Goal: Task Accomplishment & Management: Manage account settings

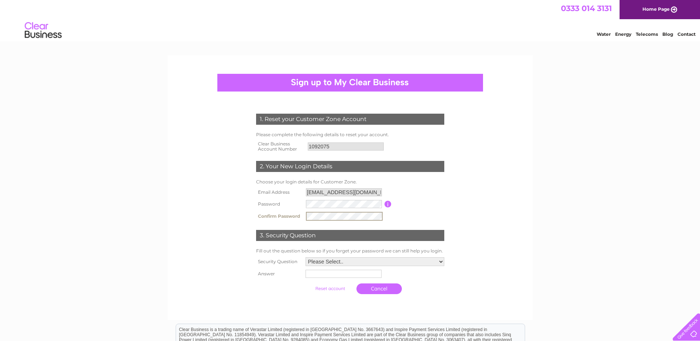
click at [362, 262] on select "Please Select.. In what town or city was your first job? In what town or city d…" at bounding box center [375, 261] width 139 height 9
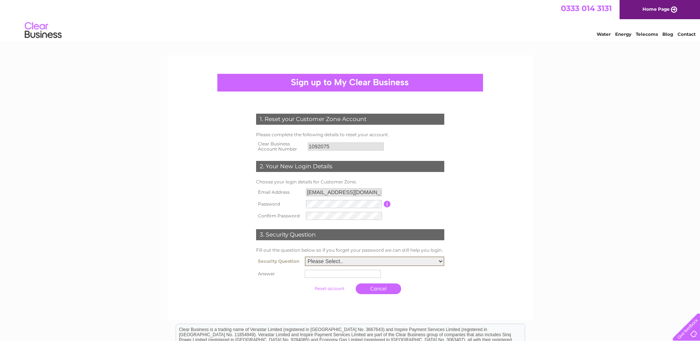
select select "1"
click at [305, 257] on select "Please Select.. In what town or city was your first job? In what town or city d…" at bounding box center [374, 261] width 139 height 10
click at [354, 274] on input "text" at bounding box center [344, 273] width 77 height 9
type input "Rome"
click at [341, 287] on input "submit" at bounding box center [329, 288] width 45 height 10
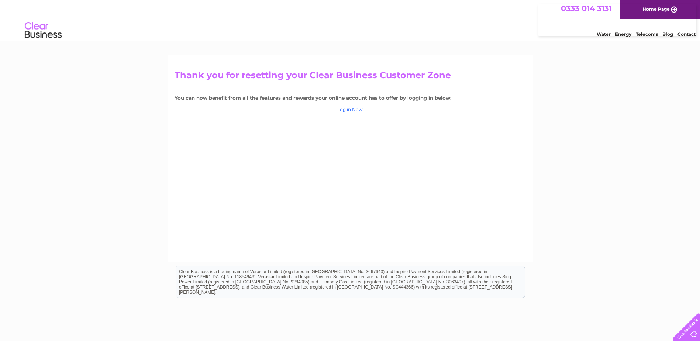
click at [358, 111] on link "Log in Now" at bounding box center [349, 110] width 25 height 6
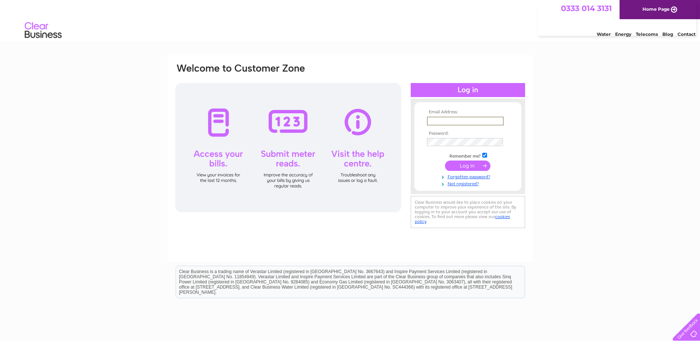
click at [439, 121] on input "text" at bounding box center [465, 121] width 77 height 9
type input "[EMAIL_ADDRESS][DOMAIN_NAME]"
click at [445, 161] on input "submit" at bounding box center [467, 166] width 45 height 10
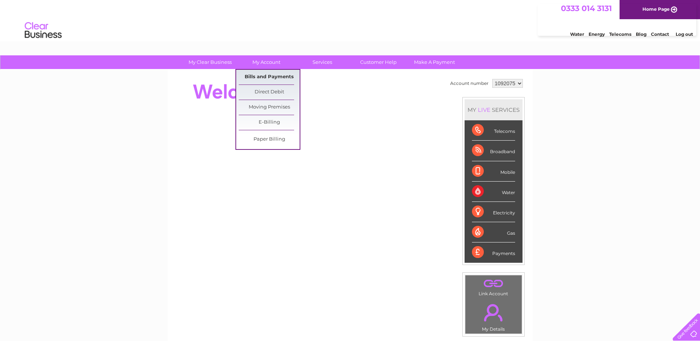
click at [270, 80] on link "Bills and Payments" at bounding box center [269, 77] width 61 height 15
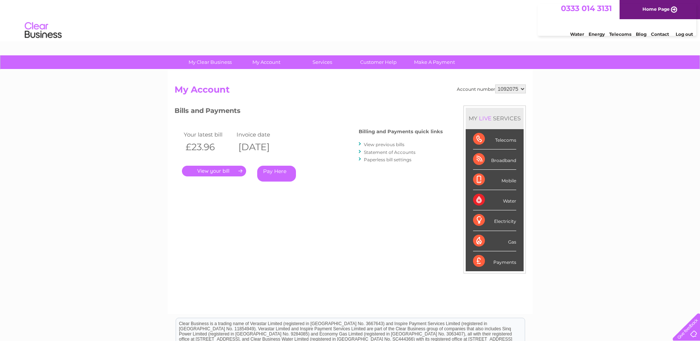
click at [396, 142] on link "View previous bills" at bounding box center [384, 145] width 41 height 6
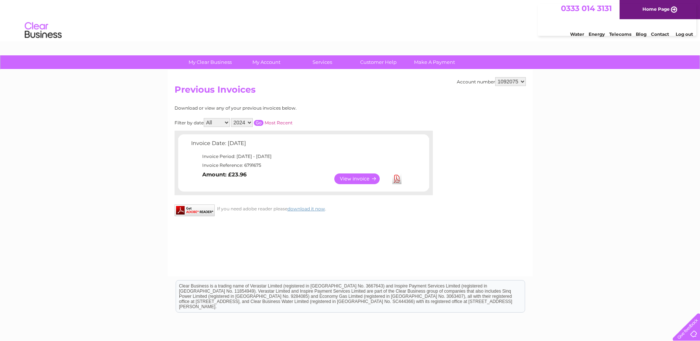
click at [225, 123] on select "All August" at bounding box center [217, 122] width 26 height 9
click at [224, 127] on select "All August" at bounding box center [217, 122] width 26 height 9
click at [240, 125] on select "2024" at bounding box center [242, 122] width 22 height 9
click at [226, 123] on select "All August" at bounding box center [217, 122] width 26 height 9
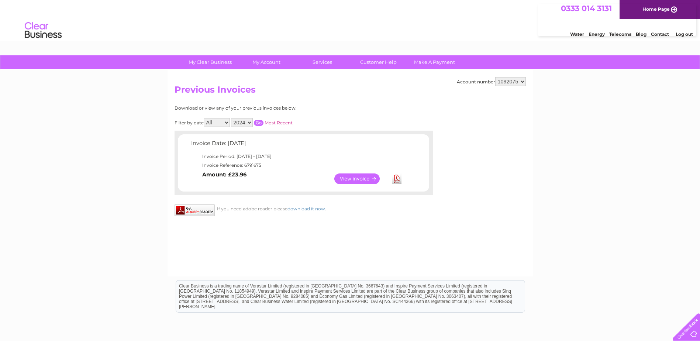
select select "8"
click at [204, 118] on select "All August" at bounding box center [217, 122] width 26 height 9
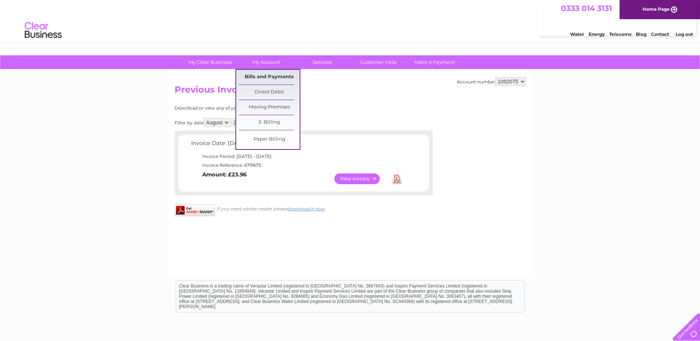
click at [289, 73] on link "Bills and Payments" at bounding box center [269, 77] width 61 height 15
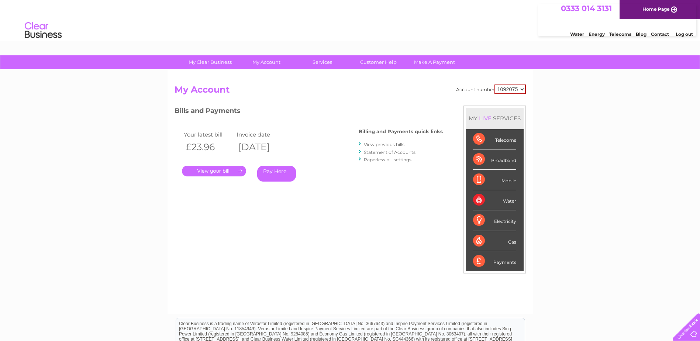
click at [390, 149] on link "Statement of Accounts" at bounding box center [390, 152] width 52 height 6
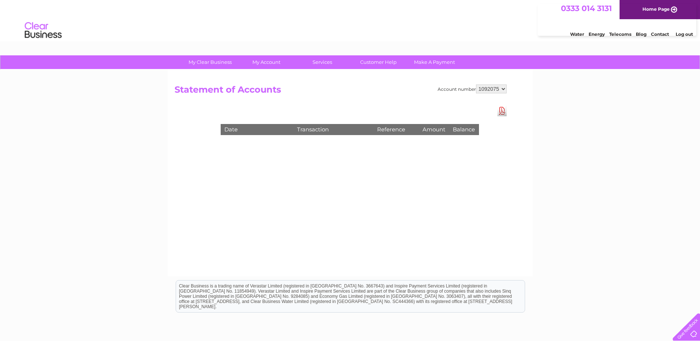
click at [503, 89] on select "1092075" at bounding box center [491, 89] width 31 height 9
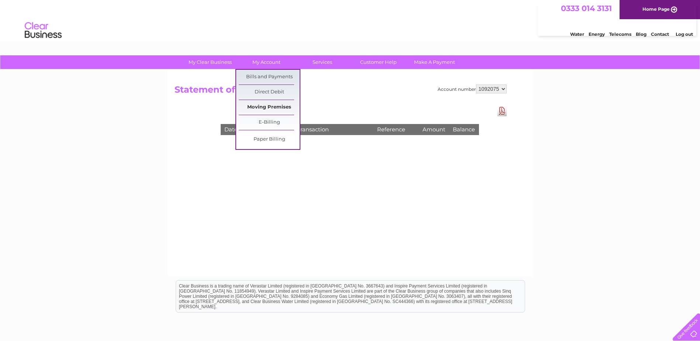
click at [264, 111] on link "Moving Premises" at bounding box center [269, 107] width 61 height 15
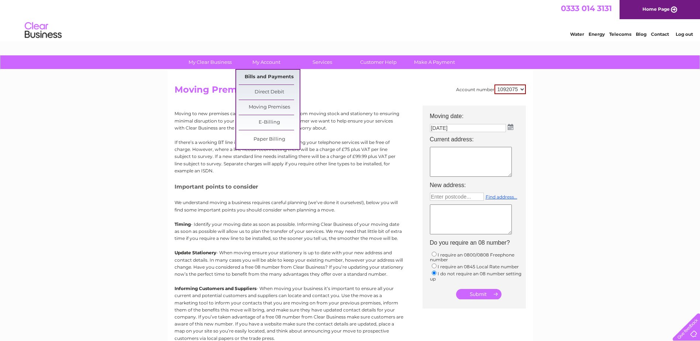
click at [268, 76] on link "Bills and Payments" at bounding box center [269, 77] width 61 height 15
click at [269, 75] on link "Bills and Payments" at bounding box center [269, 77] width 61 height 15
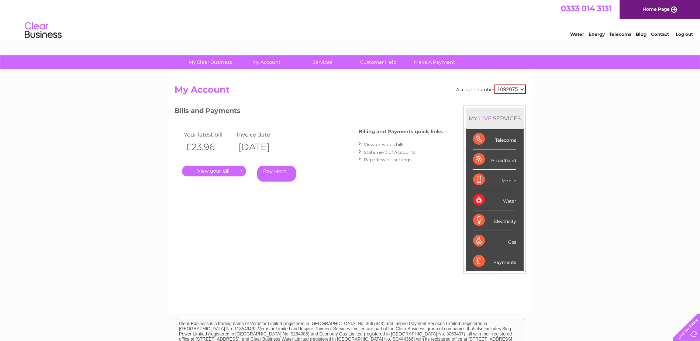
click at [228, 169] on link "." at bounding box center [214, 171] width 64 height 11
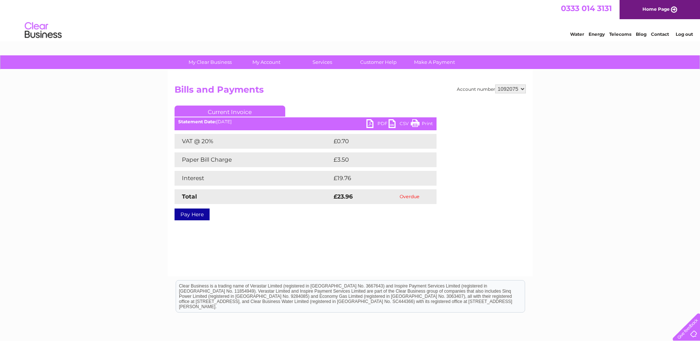
click at [373, 121] on link "PDF" at bounding box center [377, 124] width 22 height 11
